Goal: Ask a question

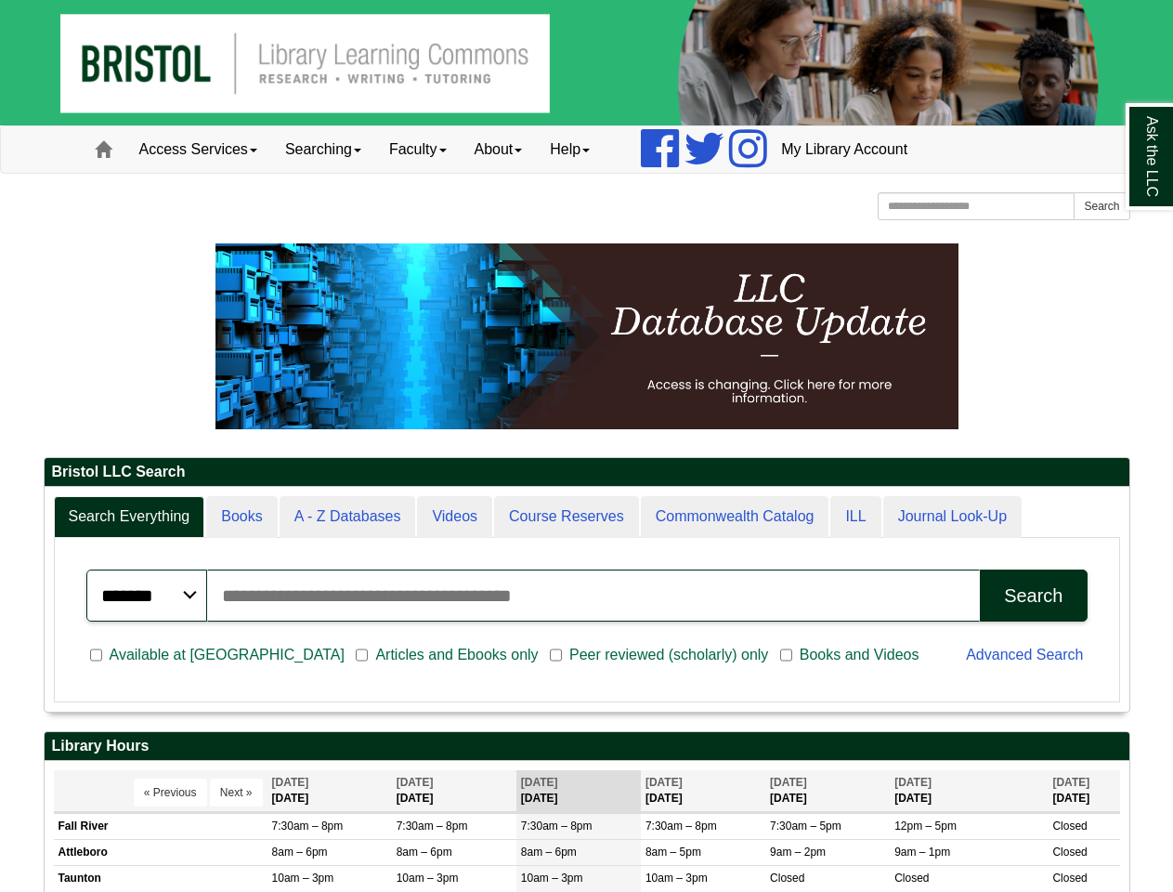
click at [586, 62] on img at bounding box center [586, 62] width 1173 height 125
click at [201, 150] on link "Access Services" at bounding box center [198, 149] width 146 height 46
click at [329, 150] on link "Searching" at bounding box center [323, 149] width 104 height 46
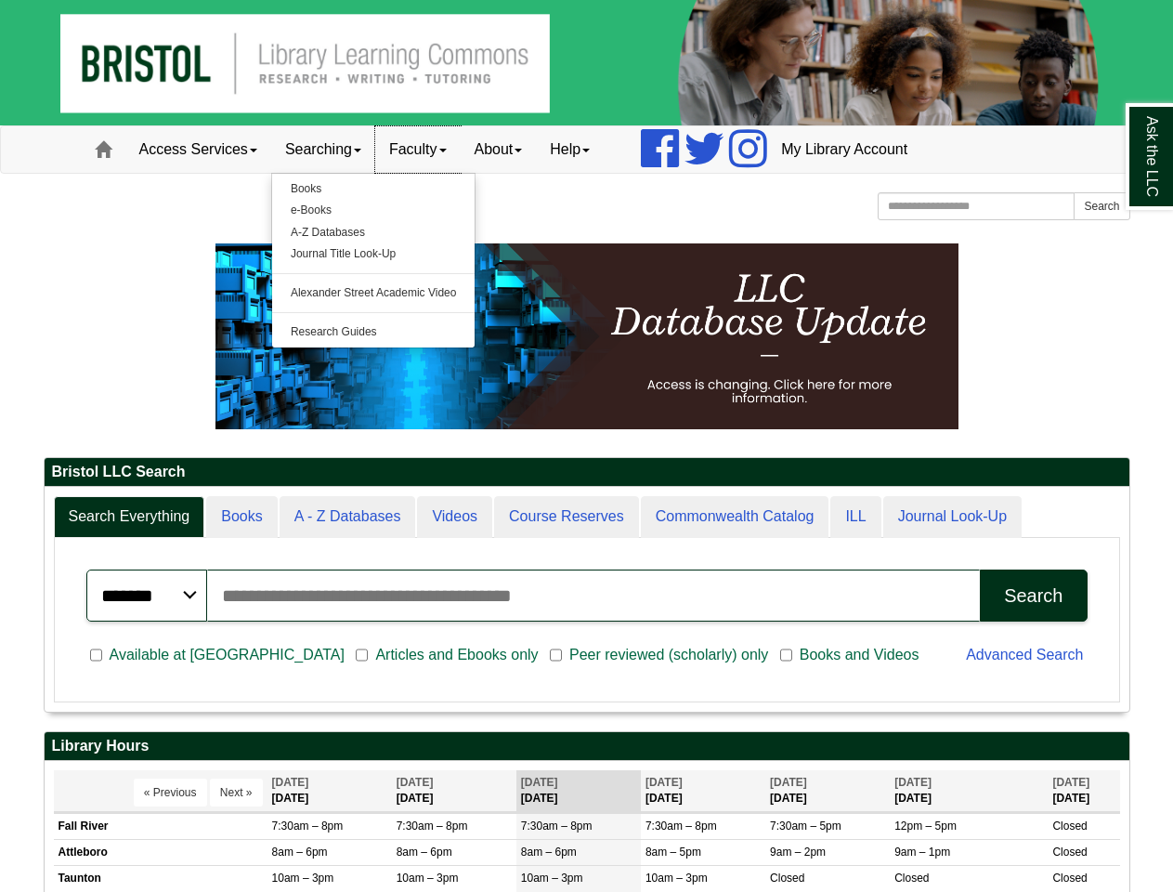
click at [428, 150] on link "Faculty" at bounding box center [417, 149] width 85 height 46
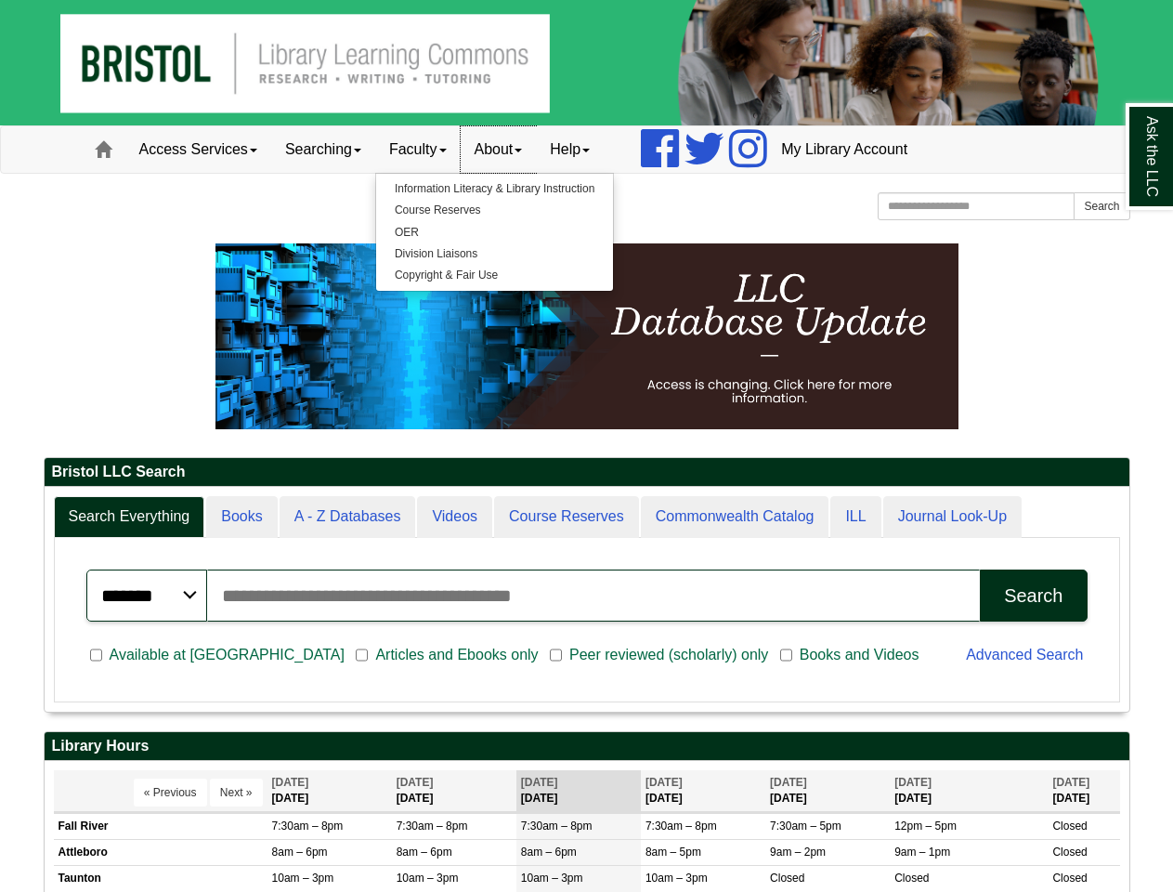
click at [513, 150] on link "About" at bounding box center [499, 149] width 76 height 46
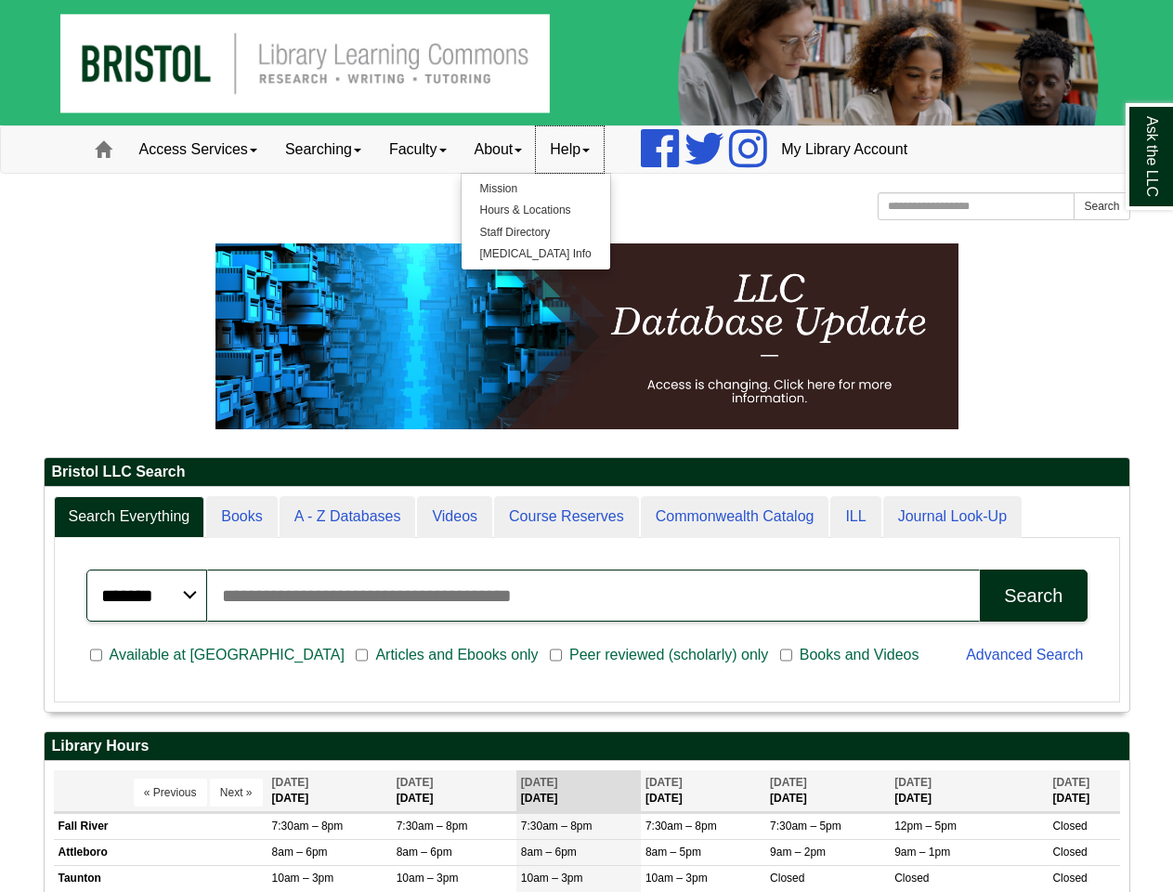
click at [588, 150] on link "Help" at bounding box center [570, 149] width 68 height 46
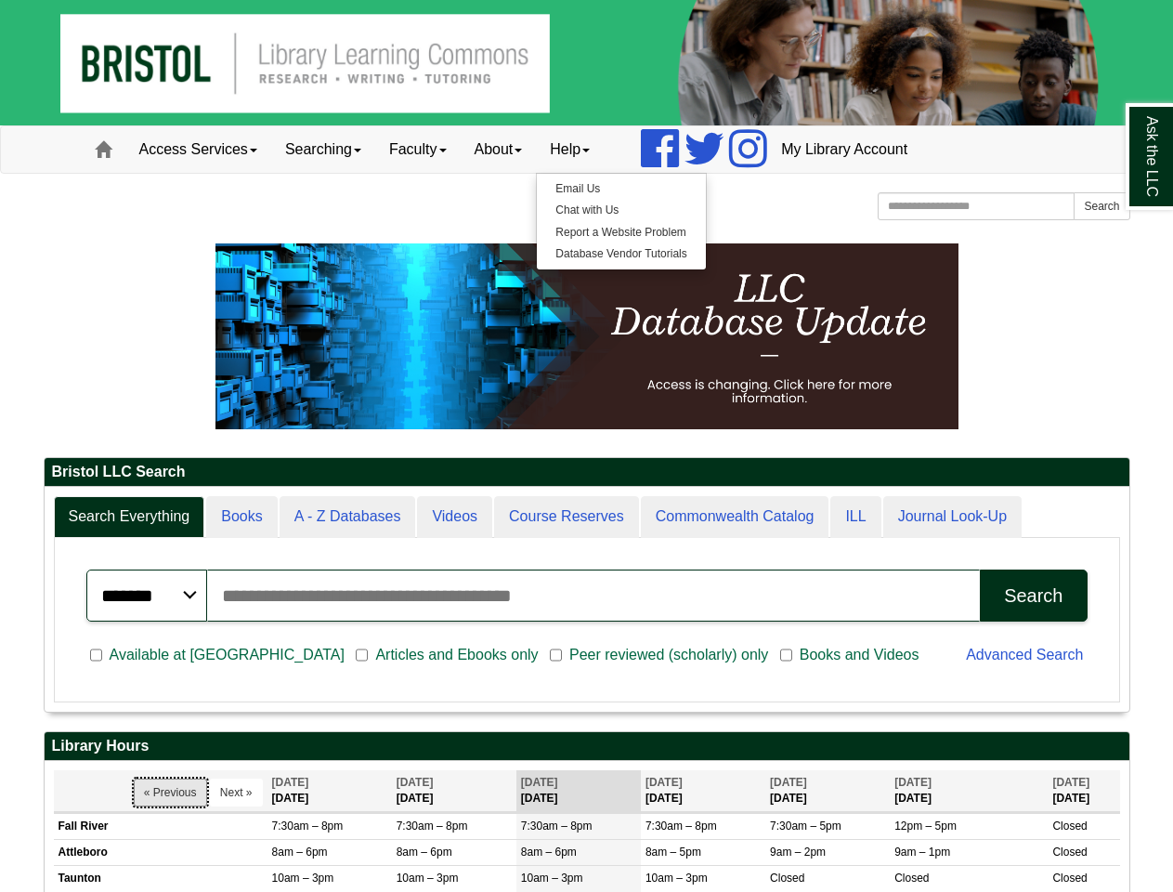
click at [169, 793] on button "« Previous" at bounding box center [170, 793] width 73 height 28
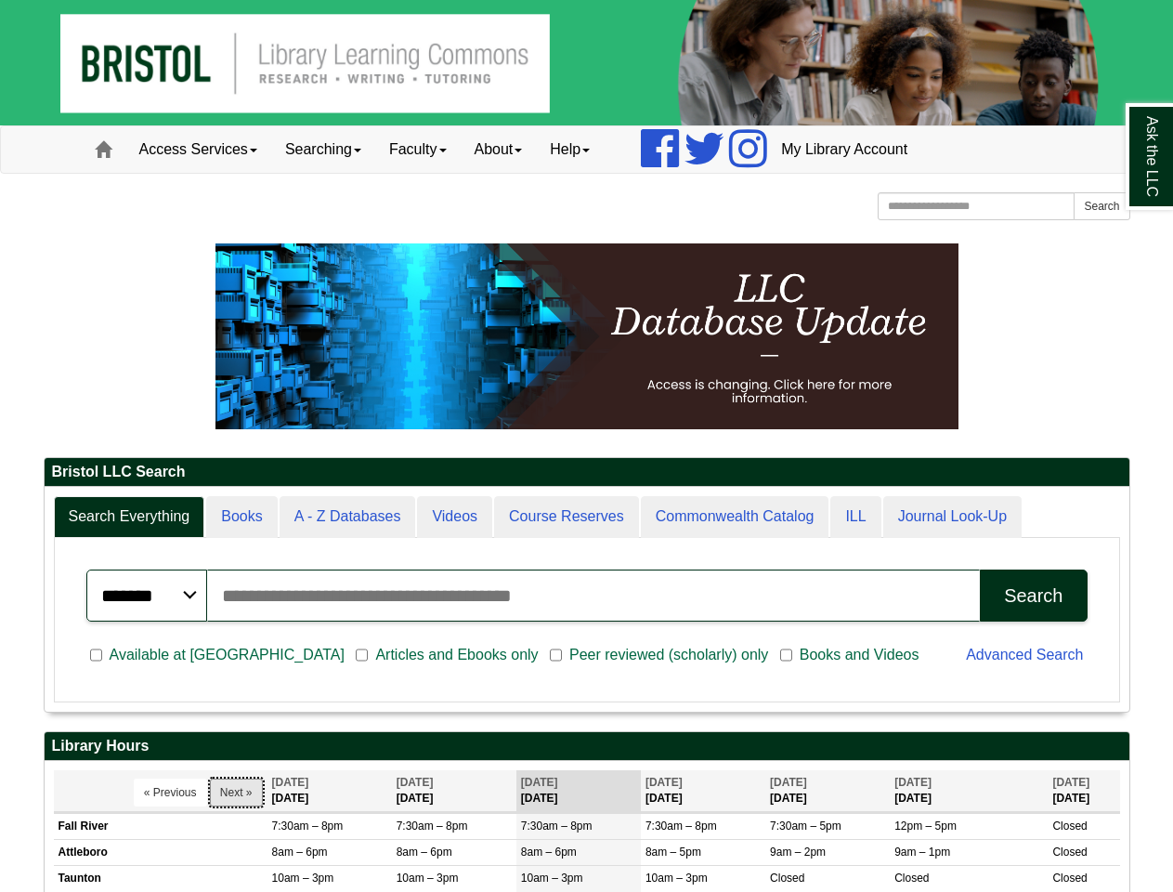
click at [235, 793] on button "Next »" at bounding box center [236, 793] width 53 height 28
click at [1149, 156] on link "Ask the LLC" at bounding box center [1150, 156] width 48 height 107
